Goal: Task Accomplishment & Management: Manage account settings

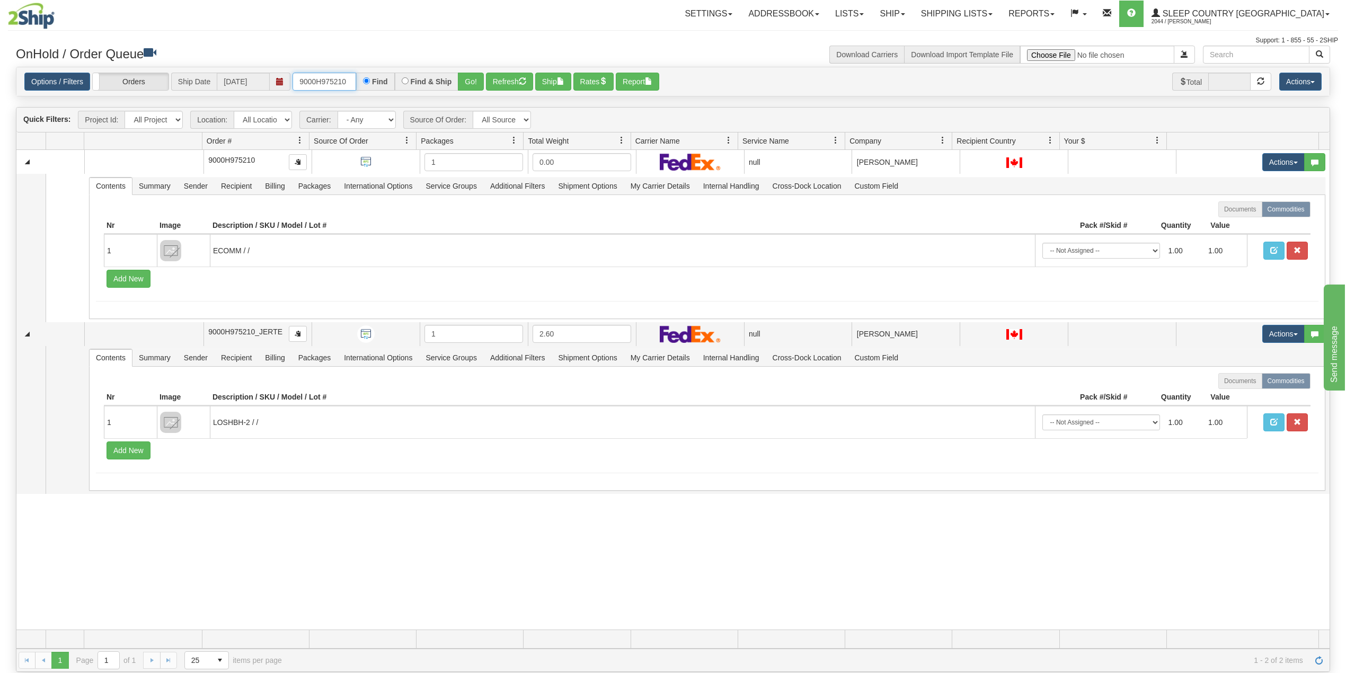
click at [315, 81] on input "9000H975210" at bounding box center [324, 82] width 64 height 18
paste input "91665"
type input "9000H991665"
click at [476, 79] on button "Go!" at bounding box center [471, 82] width 26 height 18
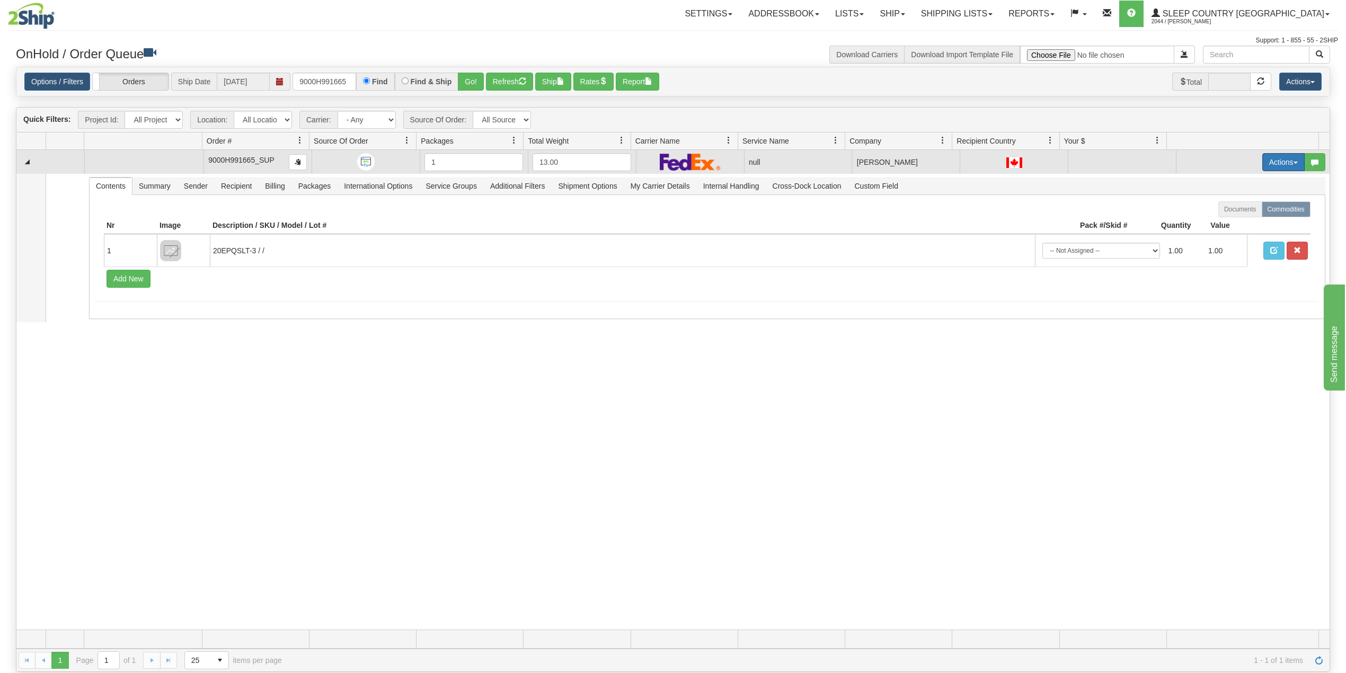
click at [1266, 163] on button "Actions" at bounding box center [1283, 162] width 42 height 18
click at [1228, 239] on span "Delete" at bounding box center [1237, 237] width 29 height 8
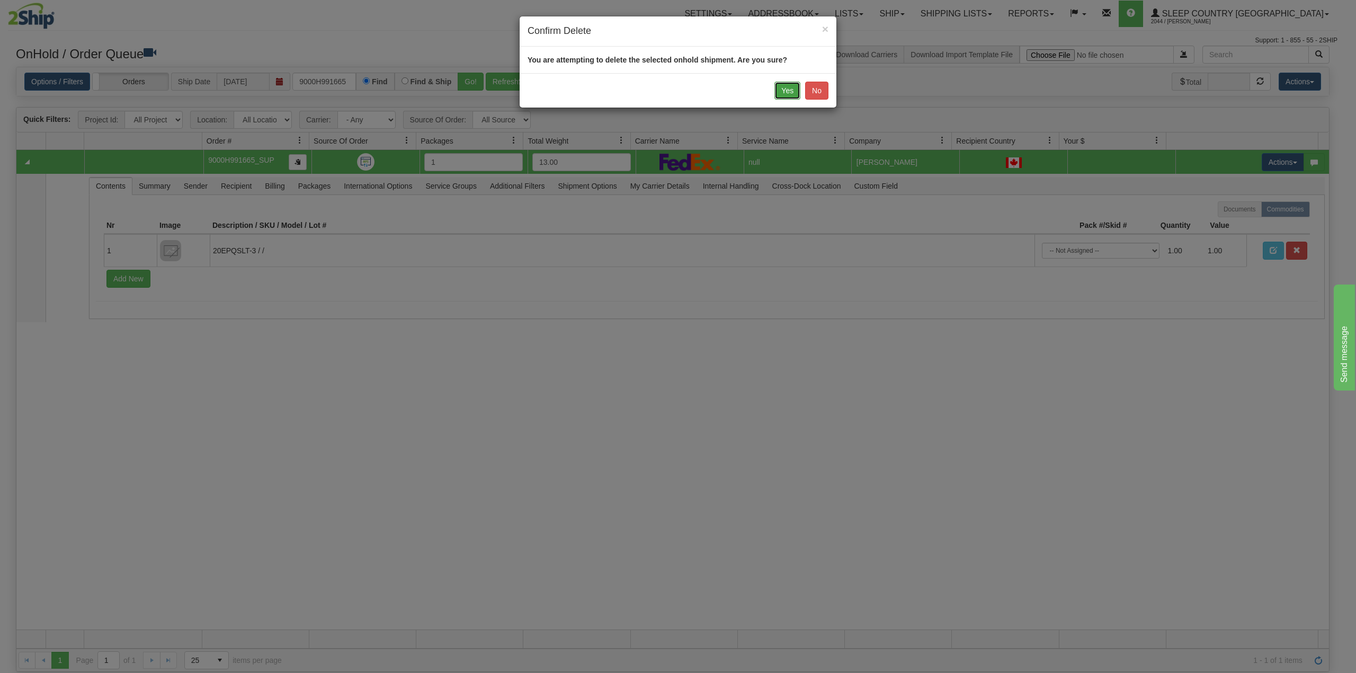
click at [788, 91] on button "Yes" at bounding box center [788, 91] width 26 height 18
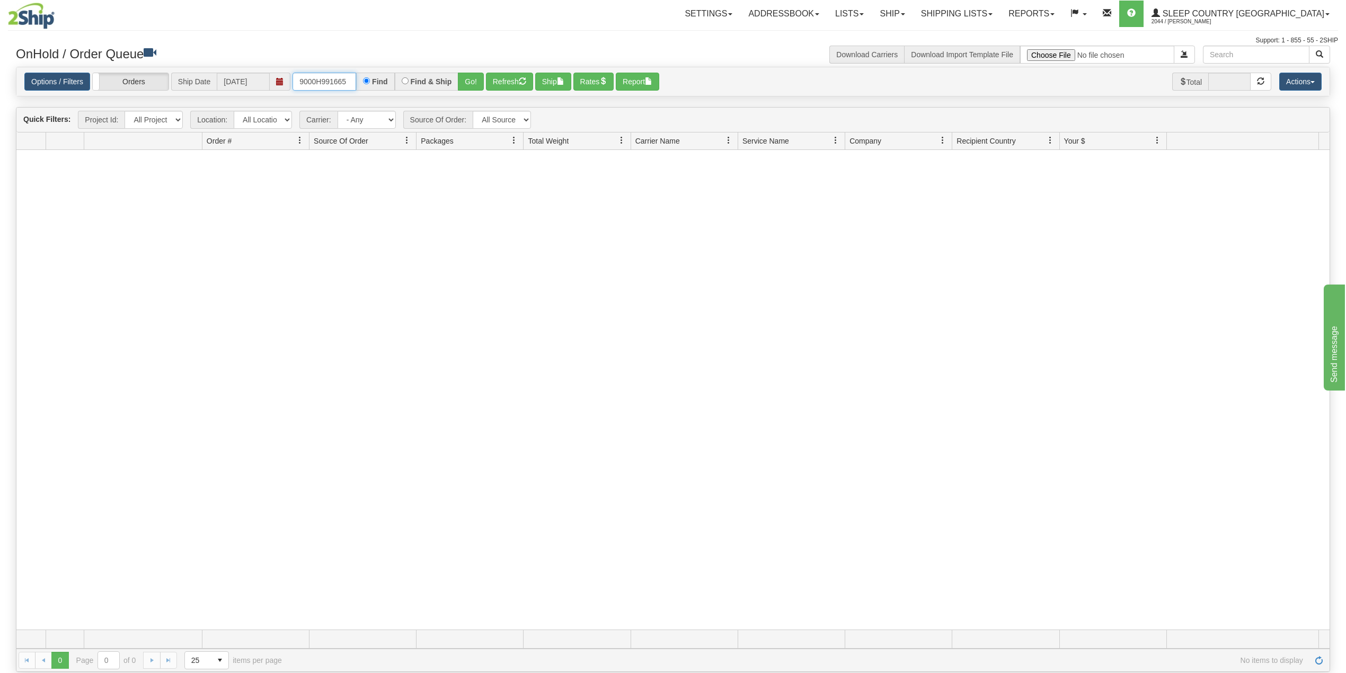
click at [306, 78] on input "9000H991665" at bounding box center [324, 82] width 64 height 18
click at [406, 38] on div "Support: 1 - 855 - 55 - 2SHIP" at bounding box center [673, 40] width 1330 height 9
click at [979, 15] on link "Shipping lists" at bounding box center [956, 14] width 87 height 26
click at [989, 51] on span "Search Shipment History" at bounding box center [948, 51] width 82 height 8
